Goal: Information Seeking & Learning: Learn about a topic

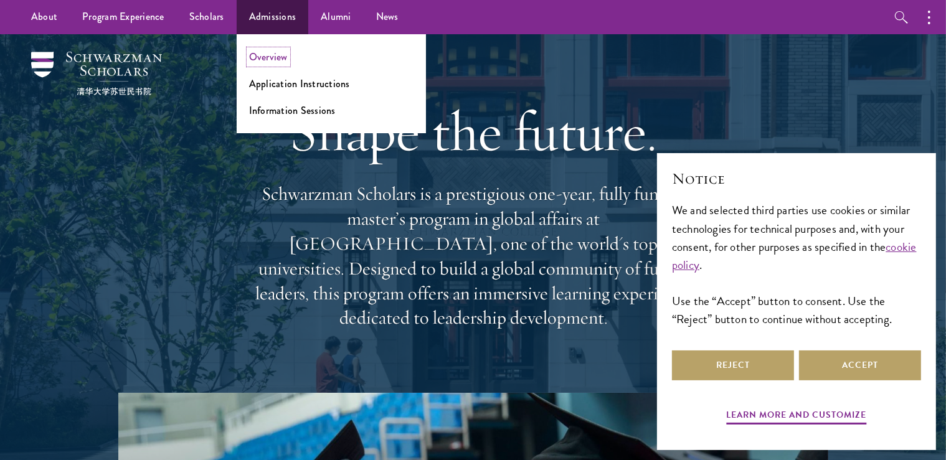
click at [275, 59] on link "Overview" at bounding box center [268, 57] width 39 height 14
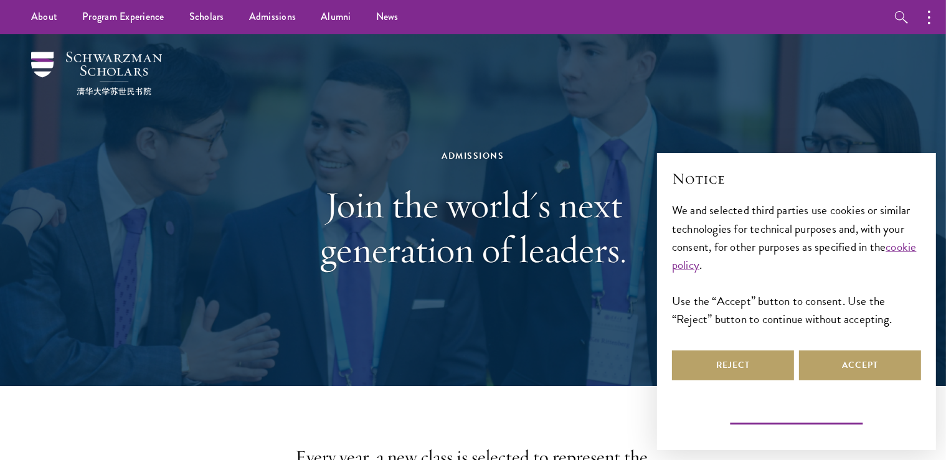
click at [812, 422] on button "Learn more and customize" at bounding box center [797, 416] width 140 height 19
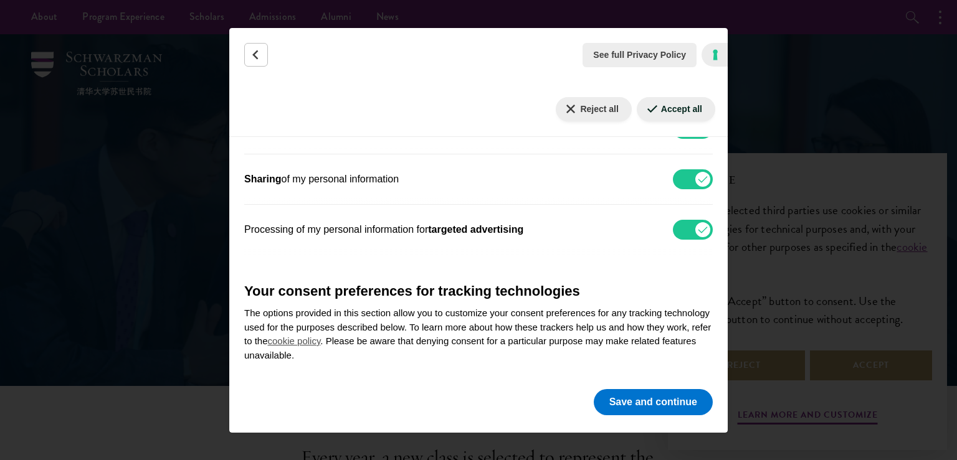
scroll to position [197, 0]
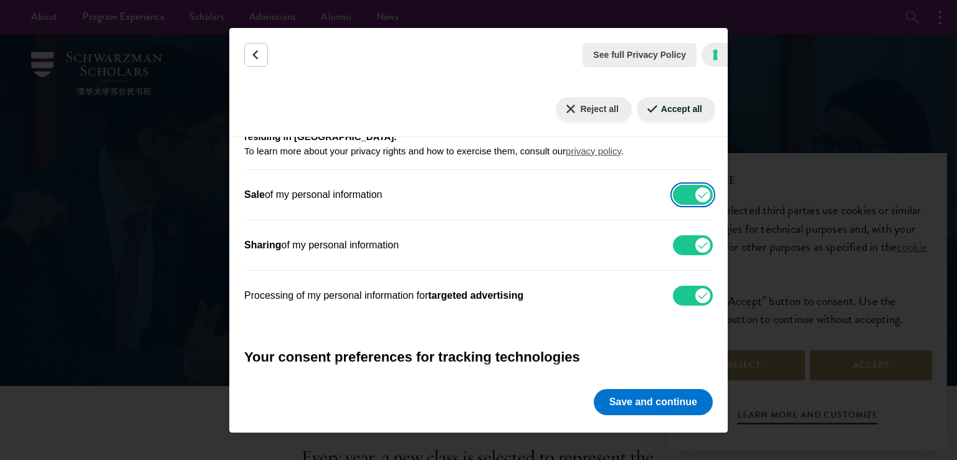
click at [686, 196] on input "Sale of my personal information" at bounding box center [693, 195] width 40 height 20
checkbox input "false"
click at [686, 243] on input "Sharing of my personal information" at bounding box center [693, 245] width 40 height 20
checkbox input "false"
click at [688, 298] on input "Processing of my personal information for targeted advertising" at bounding box center [693, 296] width 40 height 20
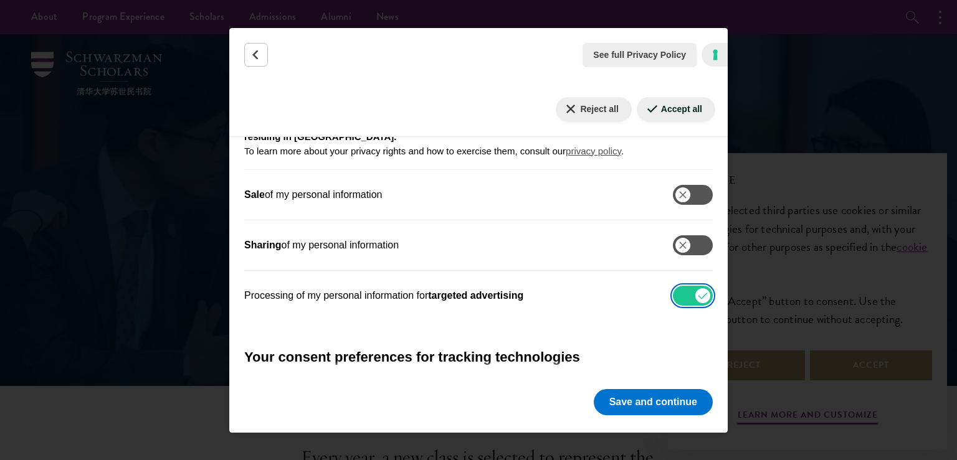
checkbox input "false"
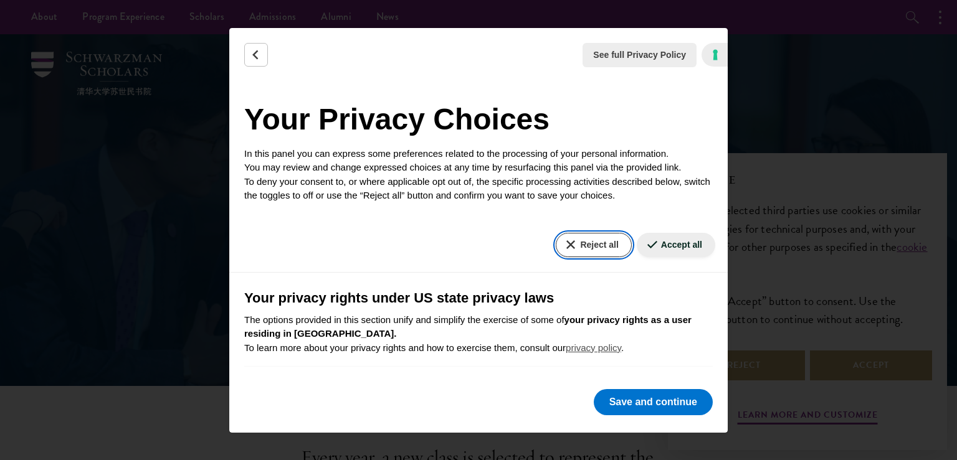
click at [594, 250] on button "Reject all" at bounding box center [593, 245] width 75 height 24
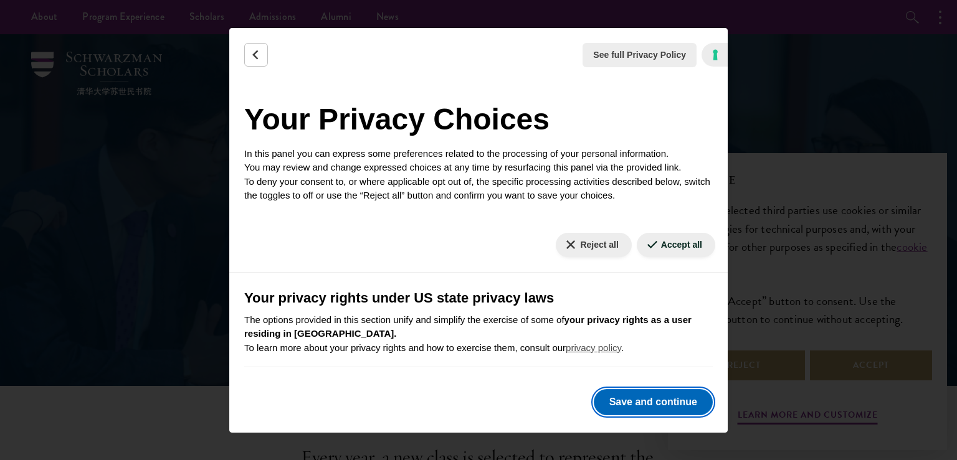
click at [658, 392] on button "Save and continue" at bounding box center [653, 402] width 119 height 26
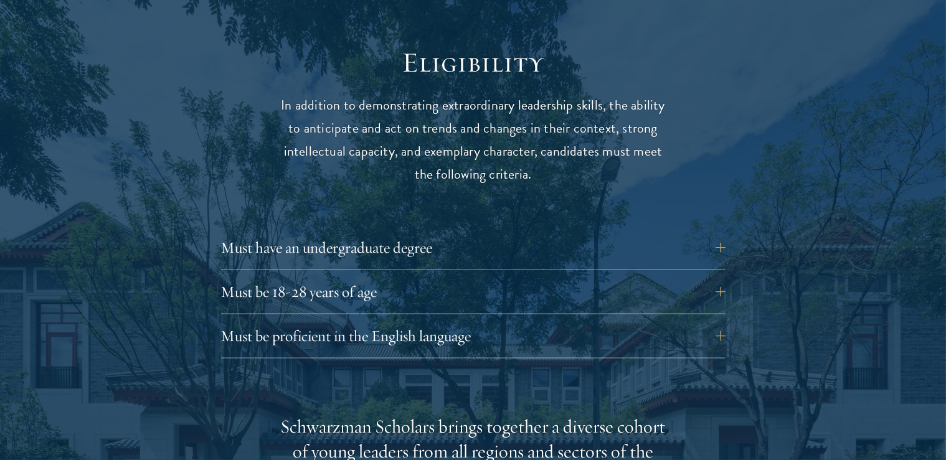
scroll to position [1645, 0]
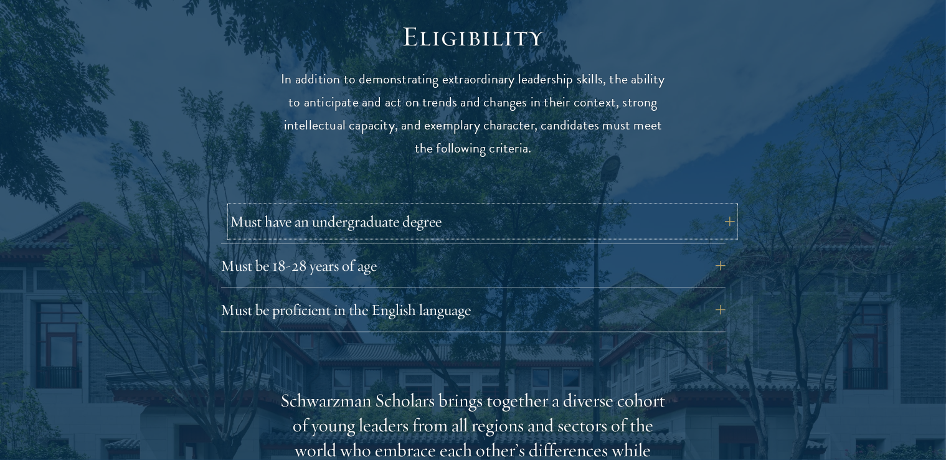
click at [325, 207] on button "Must have an undergraduate degree" at bounding box center [482, 222] width 505 height 30
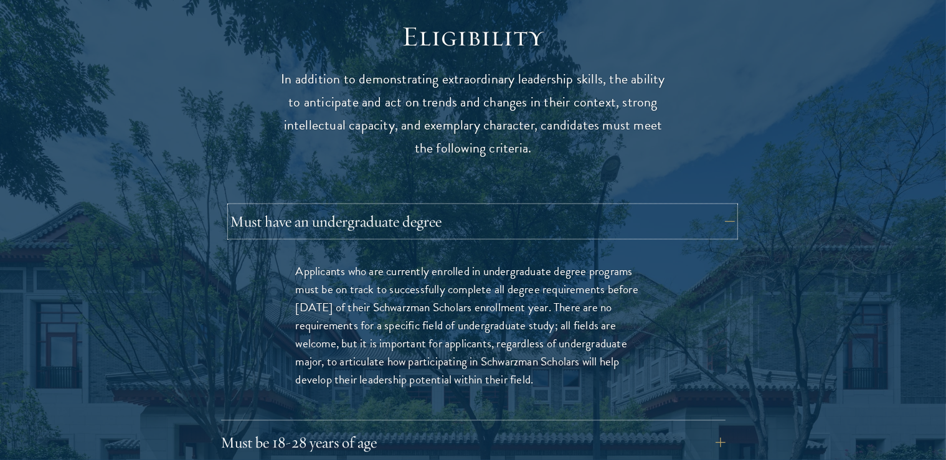
click at [325, 207] on button "Must have an undergraduate degree" at bounding box center [482, 222] width 505 height 30
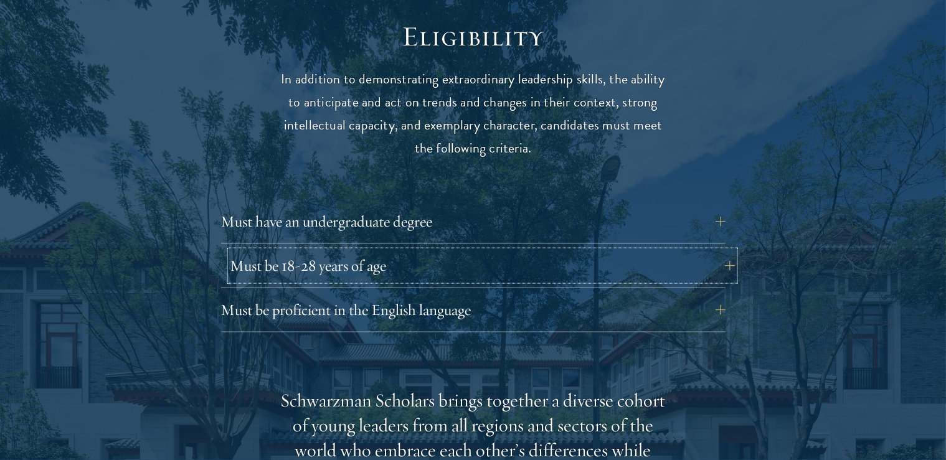
click at [331, 251] on button "Must be 18-28 years of age" at bounding box center [482, 266] width 505 height 30
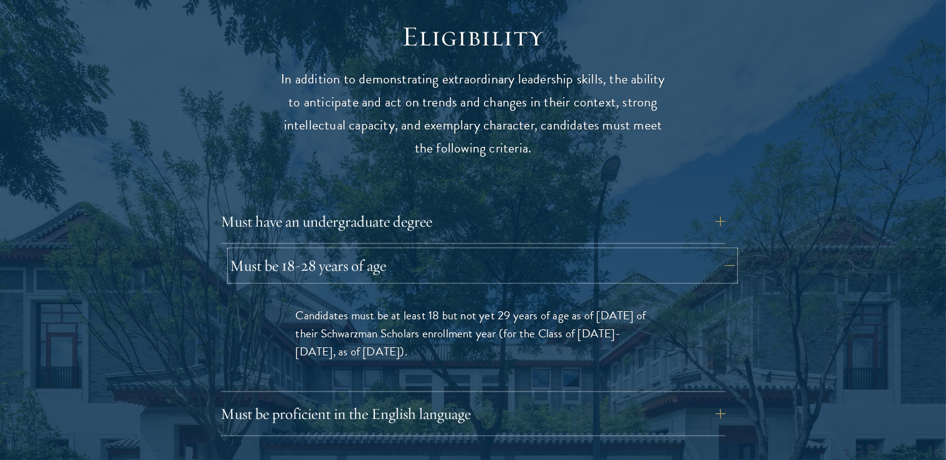
click at [331, 251] on button "Must be 18-28 years of age" at bounding box center [482, 266] width 505 height 30
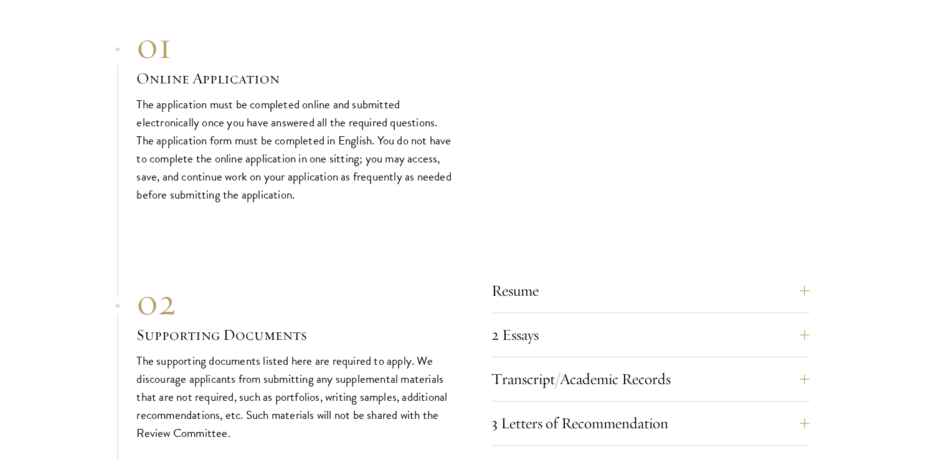
scroll to position [3815, 0]
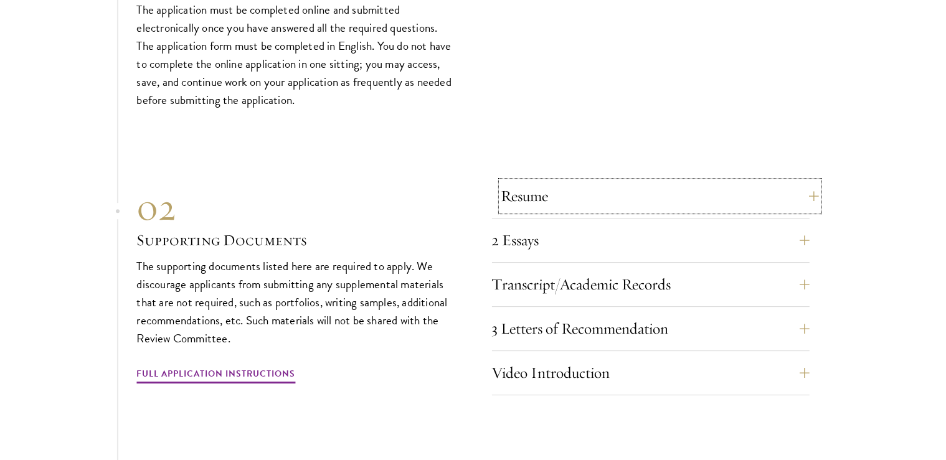
click at [592, 181] on button "Resume" at bounding box center [660, 196] width 318 height 30
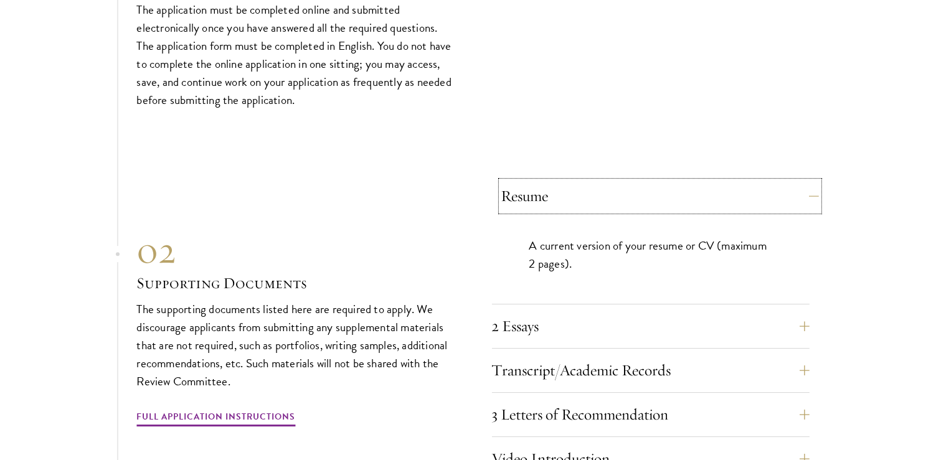
click at [592, 181] on button "Resume" at bounding box center [660, 196] width 318 height 30
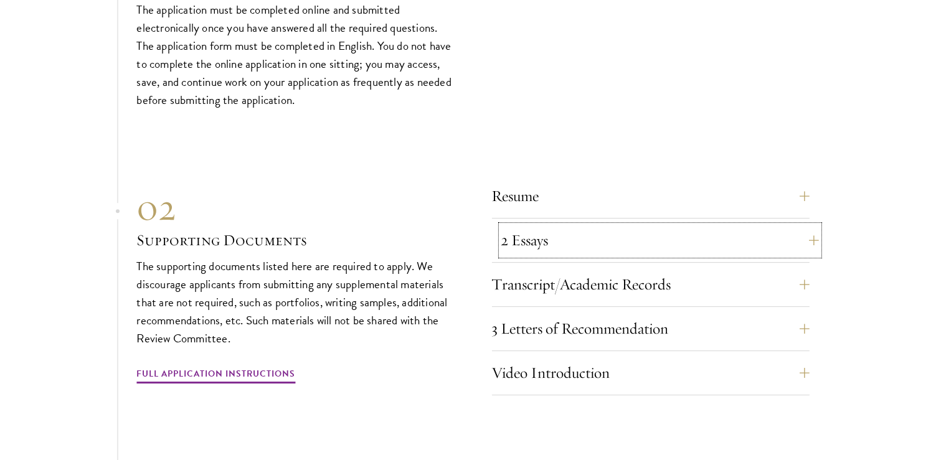
click at [594, 226] on button "2 Essays" at bounding box center [660, 241] width 318 height 30
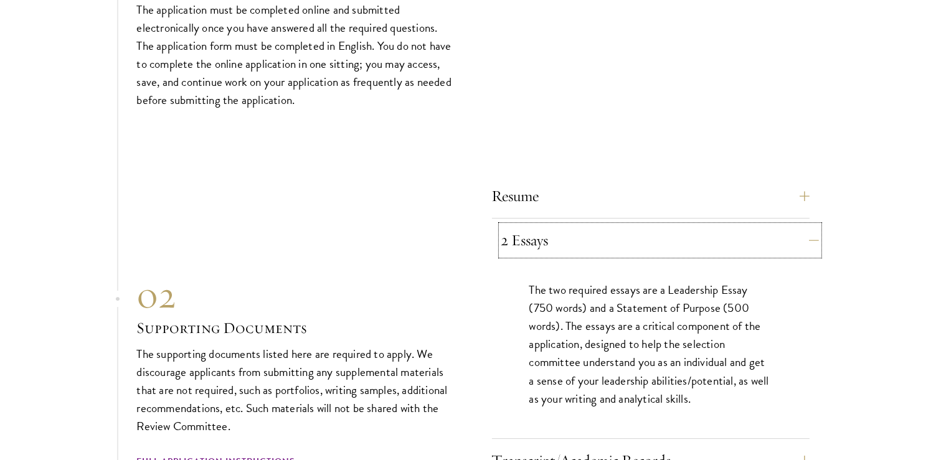
click at [594, 226] on button "2 Essays" at bounding box center [660, 241] width 318 height 30
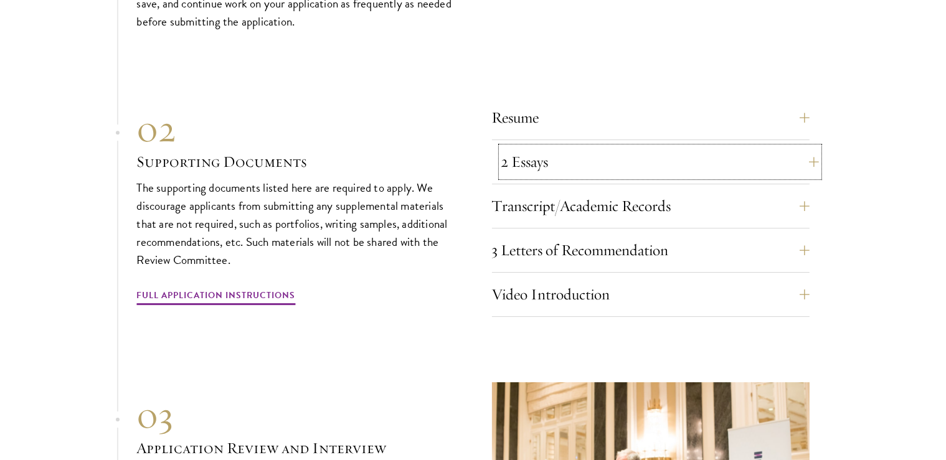
scroll to position [3947, 0]
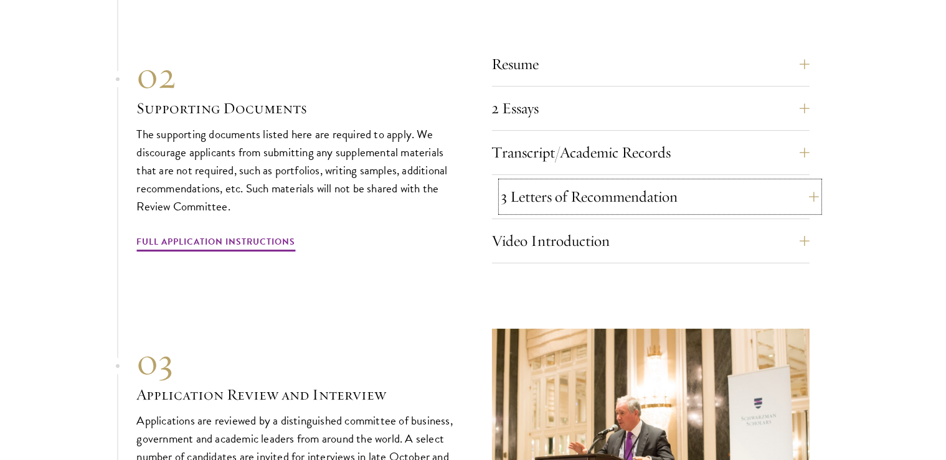
click at [601, 182] on button "3 Letters of Recommendation" at bounding box center [660, 197] width 318 height 30
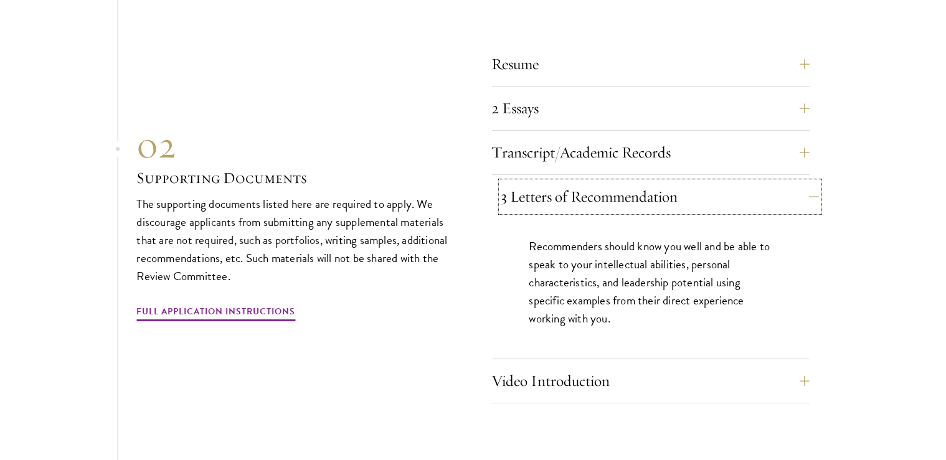
click at [601, 182] on button "3 Letters of Recommendation" at bounding box center [660, 197] width 318 height 30
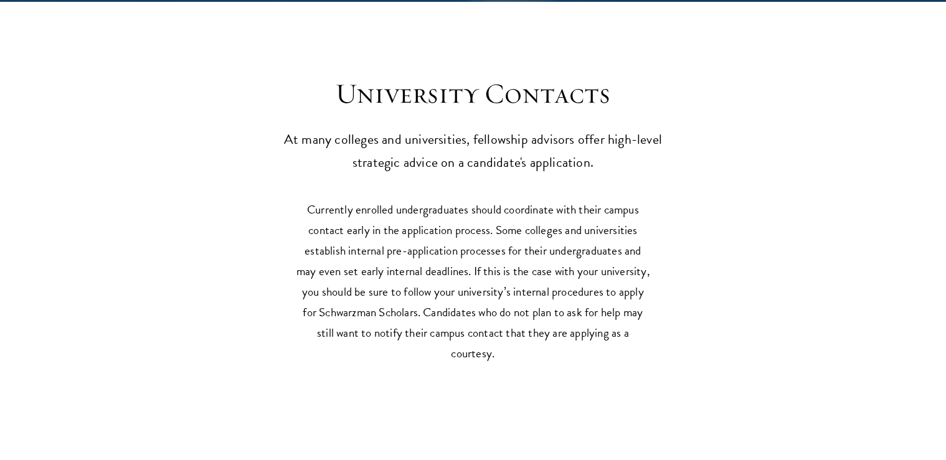
scroll to position [5328, 0]
